Goal: Find specific page/section: Find specific page/section

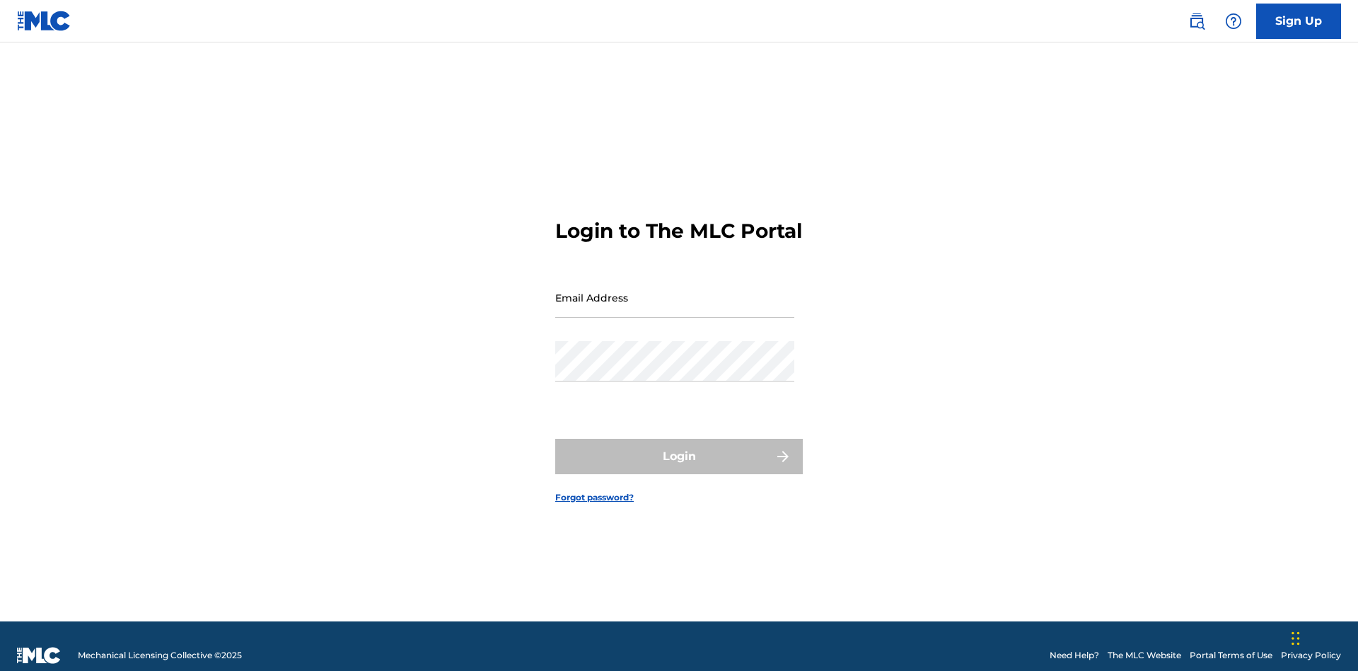
scroll to position [18, 0]
click at [675, 291] on input "Email Address" at bounding box center [674, 297] width 239 height 40
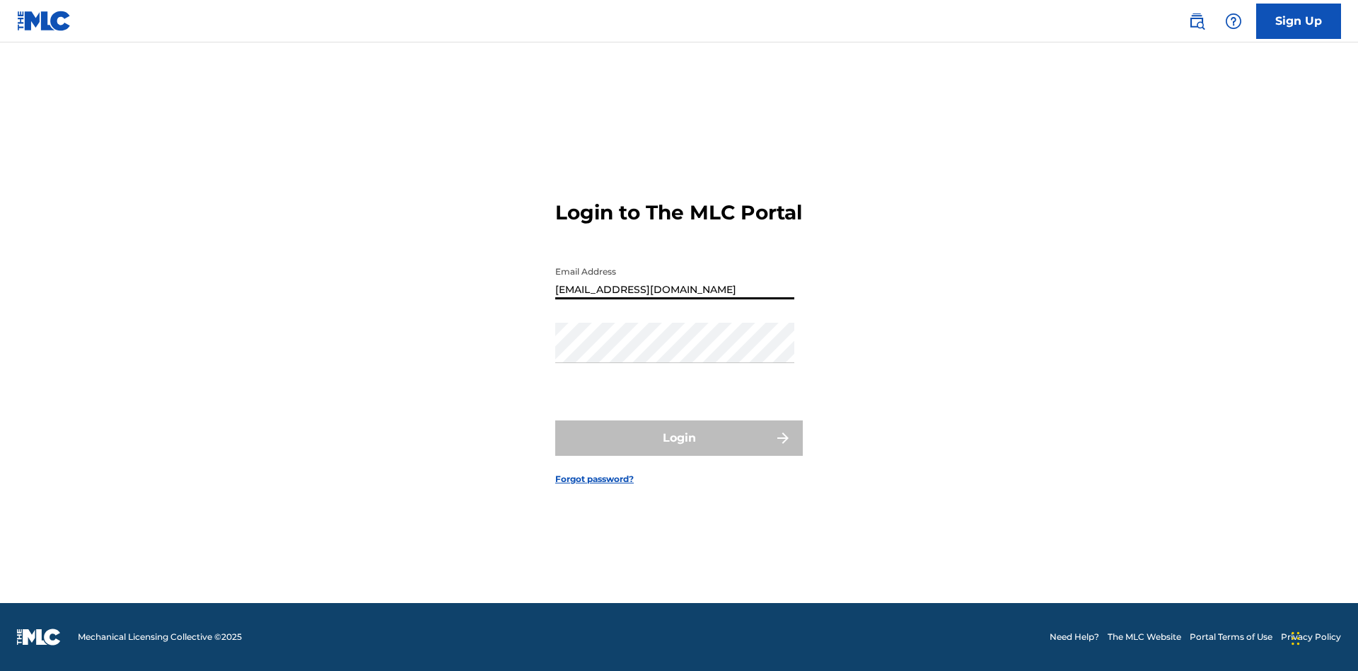
type input "[EMAIL_ADDRESS][DOMAIN_NAME]"
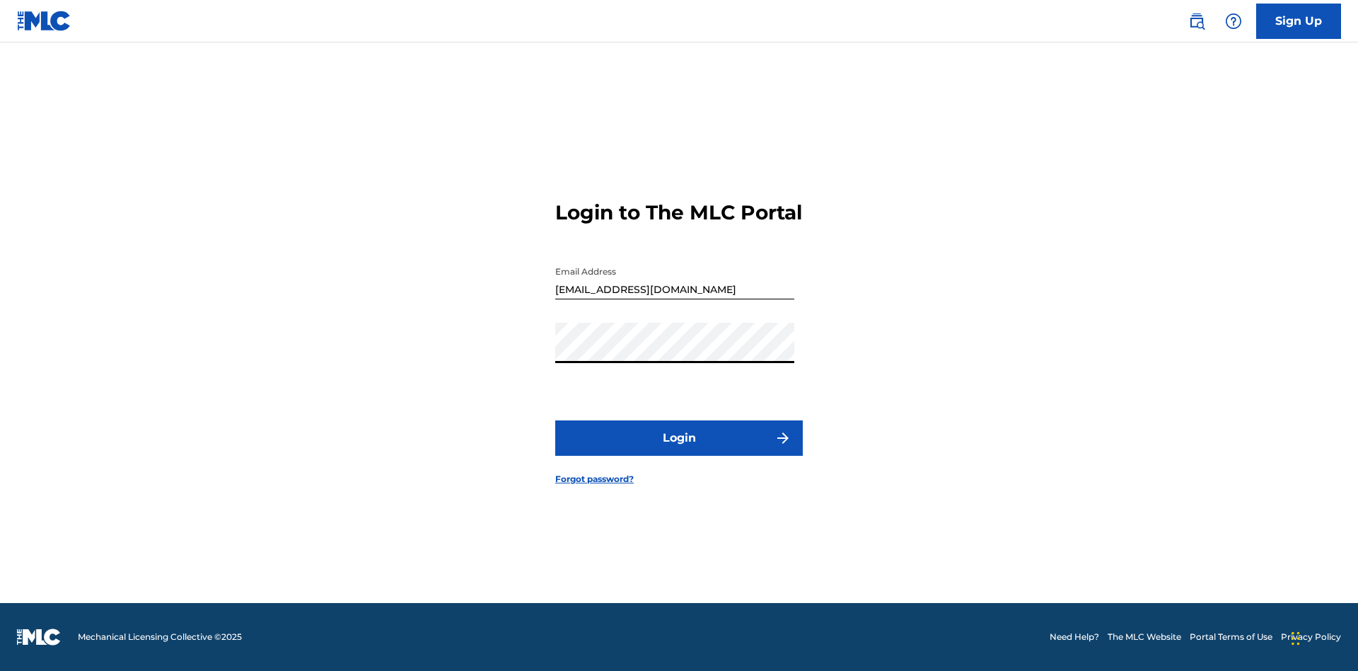
click at [679, 450] on button "Login" at bounding box center [679, 437] width 248 height 35
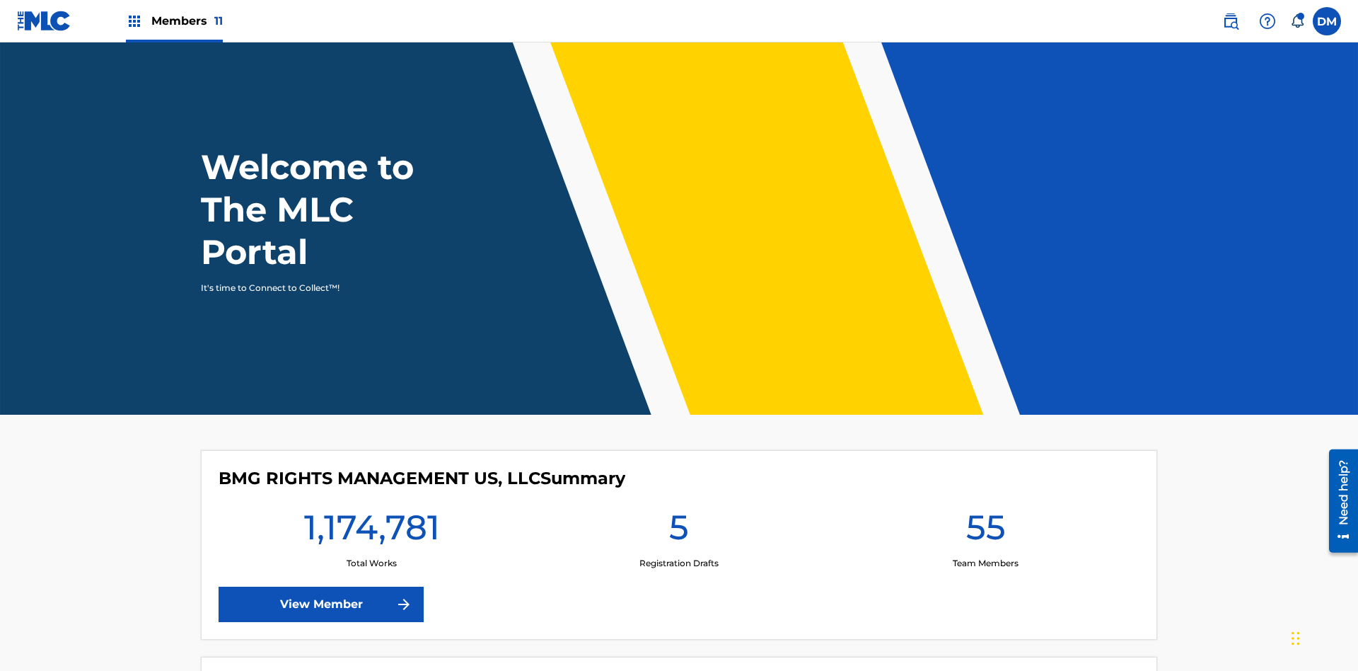
click at [174, 21] on span "Members 11" at bounding box center [186, 21] width 71 height 16
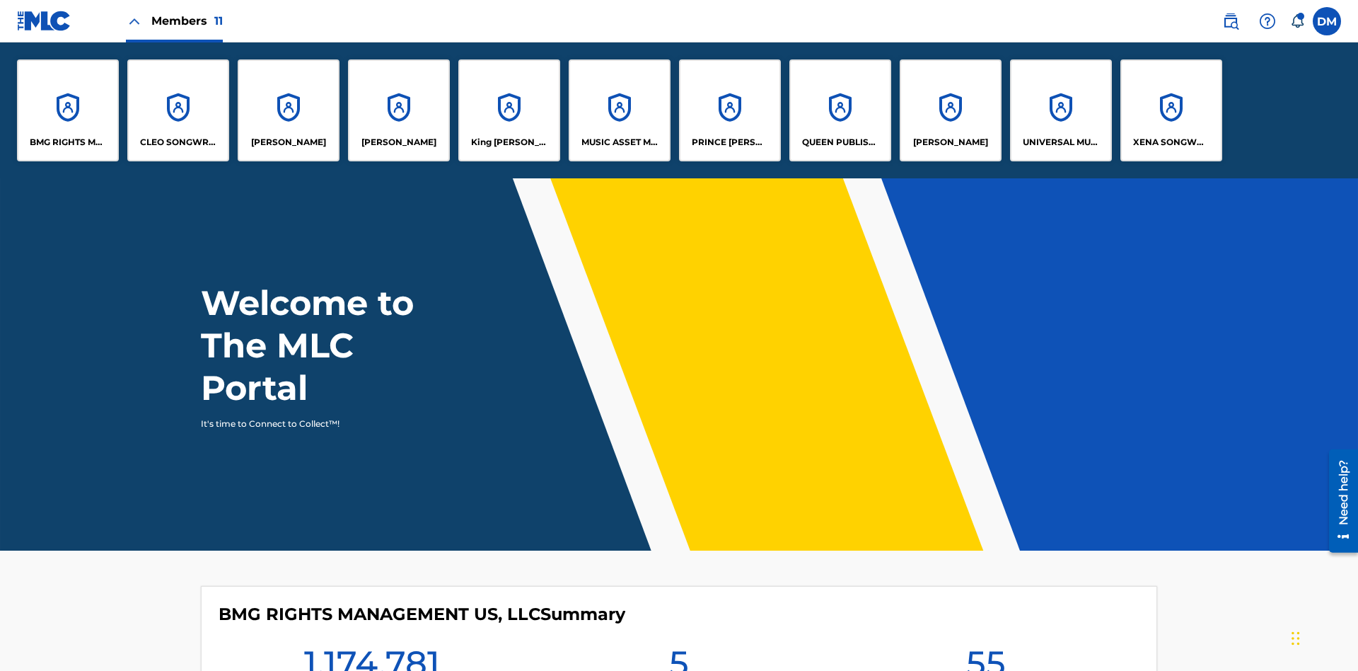
click at [509, 142] on p "King [PERSON_NAME]" at bounding box center [509, 142] width 77 height 13
